Goal: Task Accomplishment & Management: Manage account settings

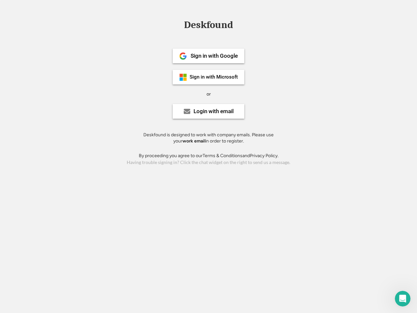
click at [208, 93] on div "or" at bounding box center [209, 94] width 4 height 7
click at [208, 26] on div "Deskfound" at bounding box center [208, 25] width 55 height 10
click at [178, 24] on div "Deskfound" at bounding box center [208, 26] width 417 height 12
click at [208, 26] on div "Deskfound" at bounding box center [208, 25] width 55 height 10
click at [208, 94] on div "or" at bounding box center [209, 94] width 4 height 7
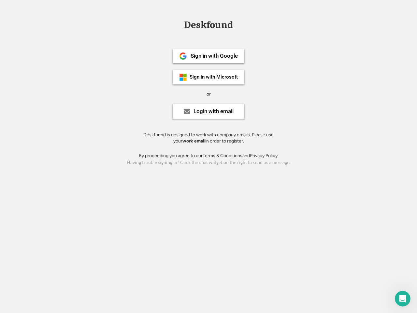
click at [208, 56] on div "Sign in with Google" at bounding box center [214, 56] width 47 height 6
click at [214, 56] on div "Sign in with Google" at bounding box center [214, 56] width 47 height 6
click at [183, 56] on img at bounding box center [183, 56] width 8 height 8
click at [208, 77] on div "Sign in with Microsoft" at bounding box center [214, 77] width 48 height 5
click at [214, 77] on div "Sign in with Microsoft" at bounding box center [214, 77] width 48 height 5
